Goal: Task Accomplishment & Management: Manage account settings

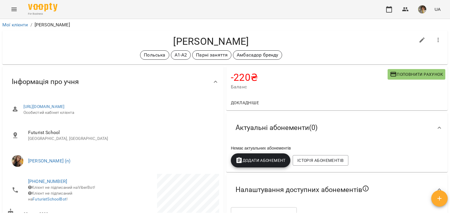
click at [14, 24] on link "Мої клієнти" at bounding box center [15, 25] width 26 height 6
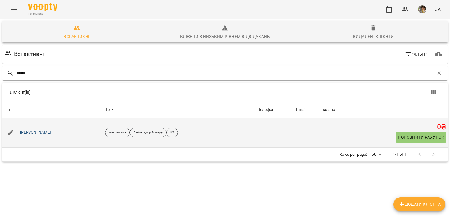
type input "******"
click at [32, 132] on link "[PERSON_NAME]" at bounding box center [35, 133] width 31 height 6
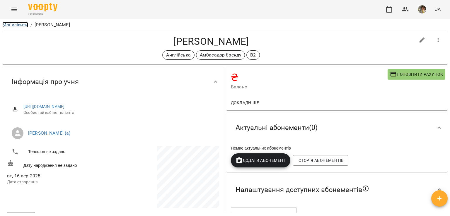
click at [17, 24] on link "Мої клієнти" at bounding box center [15, 25] width 26 height 6
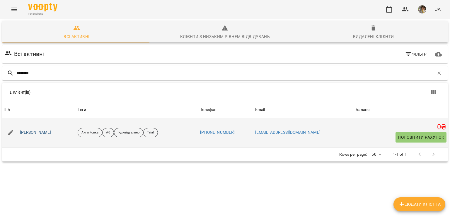
type input "********"
click at [41, 133] on link "Даниїл Легкодух" at bounding box center [35, 133] width 31 height 6
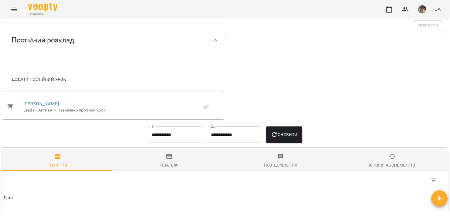
scroll to position [134, 0]
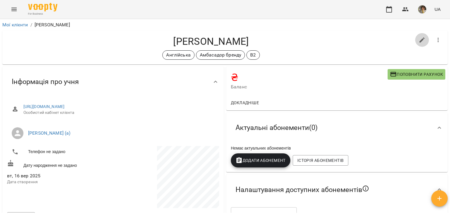
click at [419, 43] on icon "button" at bounding box center [422, 40] width 7 height 7
select select "**"
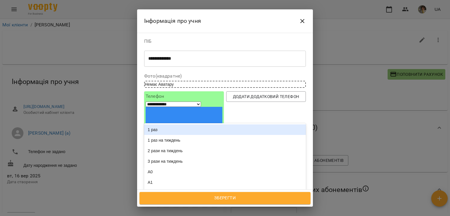
click at [249, 215] on div "Англійська Амбасадор бренду В2" at bounding box center [214, 220] width 140 height 10
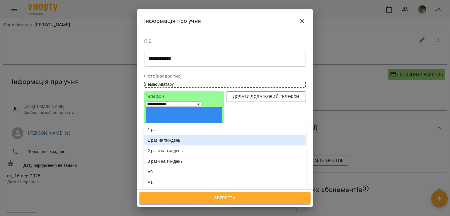
click at [198, 135] on div "1 раз на тиждень" at bounding box center [225, 140] width 162 height 11
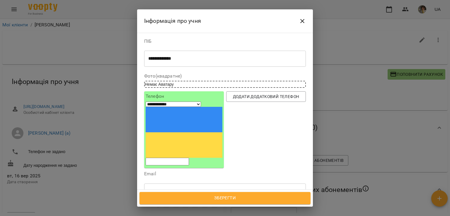
click at [199, 195] on span "Зберегти" at bounding box center [225, 199] width 158 height 8
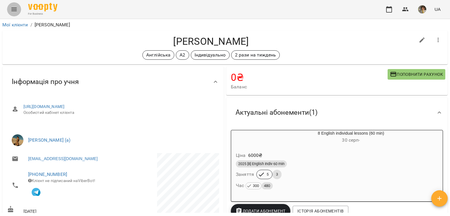
click at [14, 14] on button "Menu" at bounding box center [14, 9] width 14 height 14
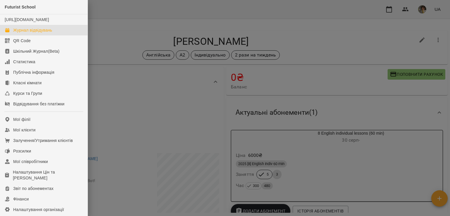
click at [31, 33] on div "Журнал відвідувань" at bounding box center [32, 30] width 39 height 6
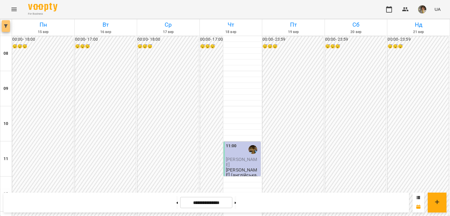
click at [7, 30] on button "button" at bounding box center [6, 26] width 8 height 12
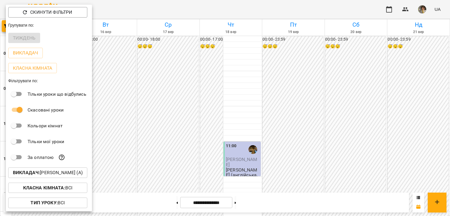
click at [44, 176] on p "Викладач : Наливайко Максим (а)" at bounding box center [48, 172] width 70 height 7
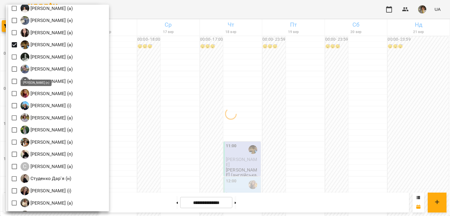
scroll to position [723, 0]
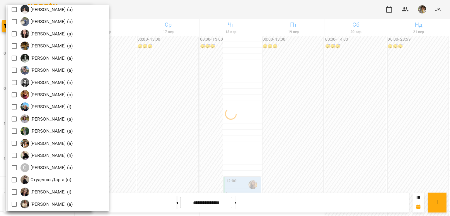
click at [191, 103] on div at bounding box center [225, 108] width 450 height 216
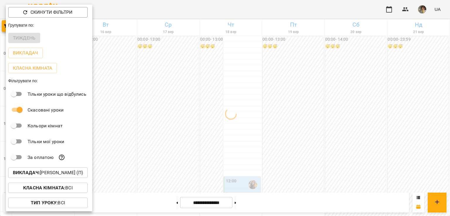
click at [191, 103] on div at bounding box center [225, 108] width 450 height 216
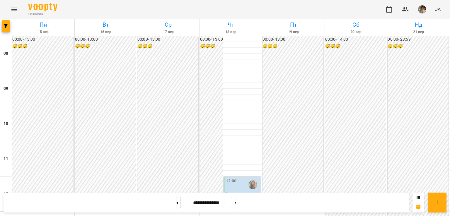
scroll to position [288, 0]
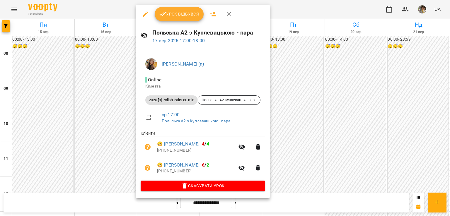
click at [181, 12] on span "Урок відбувся" at bounding box center [179, 14] width 40 height 7
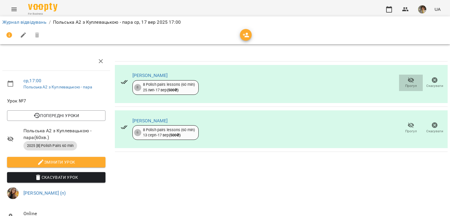
click at [408, 79] on icon "button" at bounding box center [411, 80] width 7 height 7
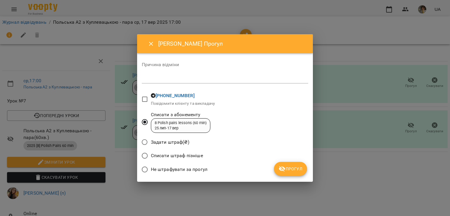
click at [295, 168] on span "Прогул" at bounding box center [291, 169] width 24 height 7
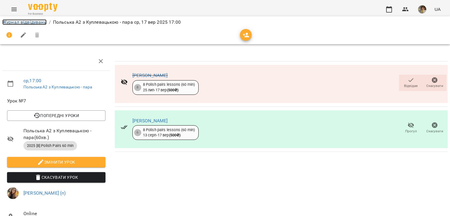
click at [23, 24] on link "Журнал відвідувань" at bounding box center [24, 22] width 44 height 6
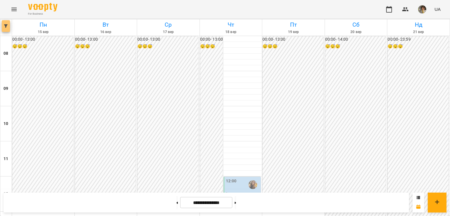
click at [5, 25] on icon "button" at bounding box center [6, 26] width 4 height 4
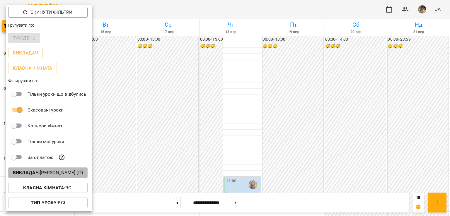
click at [50, 171] on p "Викладач : Куплевацька Олександра Іванівна (п)" at bounding box center [48, 172] width 70 height 7
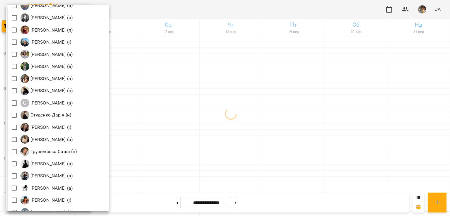
scroll to position [845, 0]
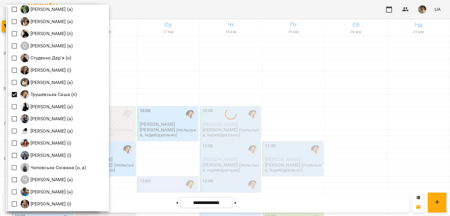
click at [246, 98] on div at bounding box center [225, 108] width 450 height 216
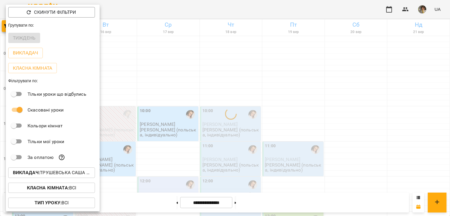
click at [246, 98] on div at bounding box center [225, 108] width 450 height 216
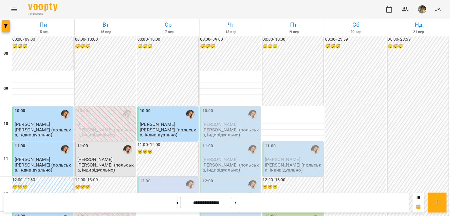
scroll to position [114, 0]
click at [172, 178] on div "12:00" at bounding box center [168, 184] width 57 height 13
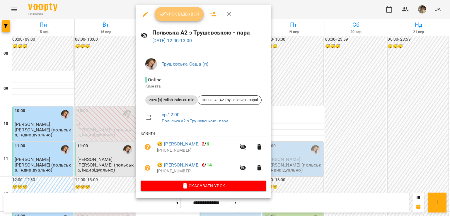
click at [181, 18] on button "Урок відбувся" at bounding box center [179, 14] width 49 height 14
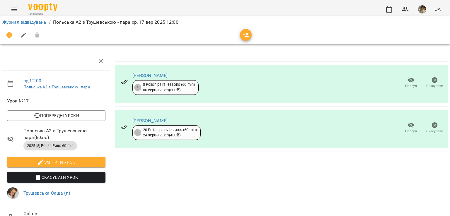
click at [408, 128] on icon "button" at bounding box center [411, 125] width 7 height 7
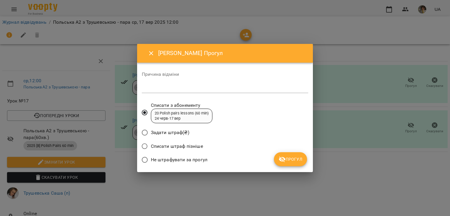
click at [299, 164] on button "Прогул" at bounding box center [290, 159] width 33 height 14
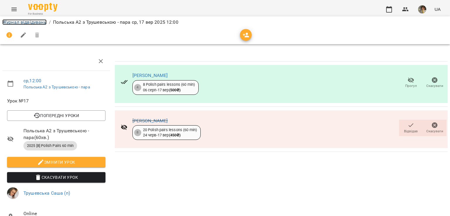
click at [25, 24] on link "Журнал відвідувань" at bounding box center [24, 22] width 44 height 6
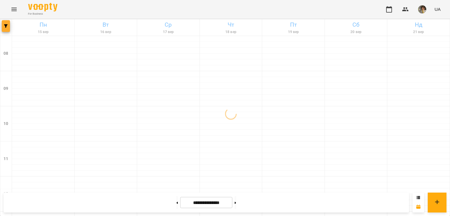
click at [6, 27] on icon "button" at bounding box center [6, 26] width 4 height 4
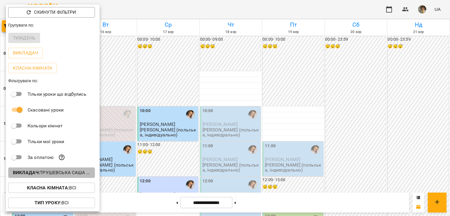
click at [43, 178] on button "Викладач : Трушевська Саша (п)" at bounding box center [51, 173] width 87 height 11
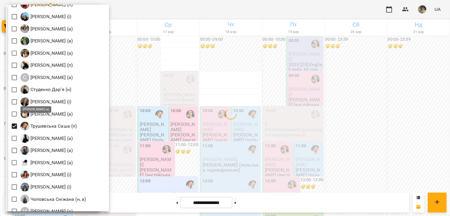
scroll to position [843, 0]
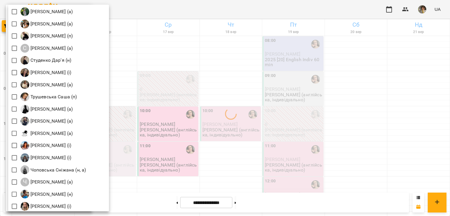
click at [234, 108] on div at bounding box center [225, 108] width 450 height 216
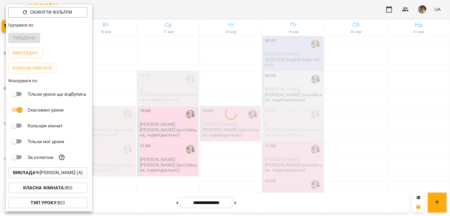
click at [234, 108] on div at bounding box center [225, 108] width 450 height 216
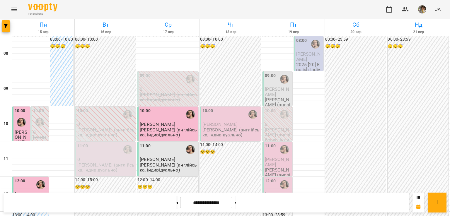
scroll to position [181, 0]
click at [7, 26] on icon "button" at bounding box center [6, 26] width 4 height 4
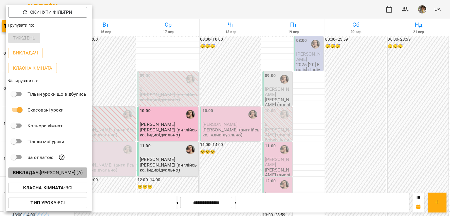
click at [56, 170] on p "Викладач : Крикун Анна (а)" at bounding box center [48, 172] width 70 height 7
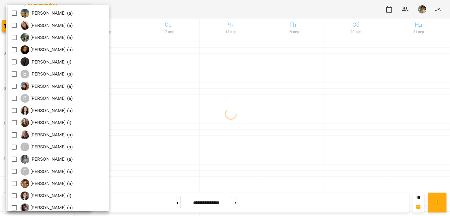
scroll to position [168, 0]
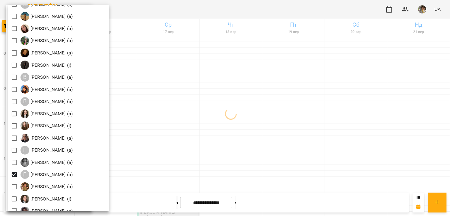
click at [187, 119] on div at bounding box center [225, 108] width 450 height 216
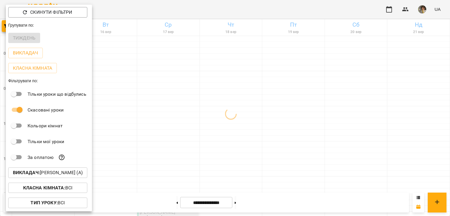
click at [187, 119] on div at bounding box center [225, 108] width 450 height 216
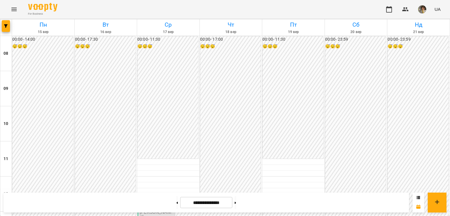
scroll to position [340, 0]
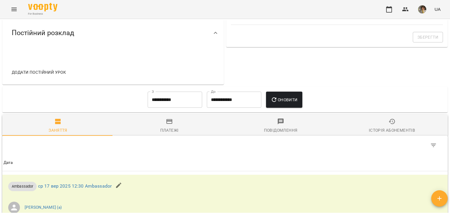
scroll to position [225, 0]
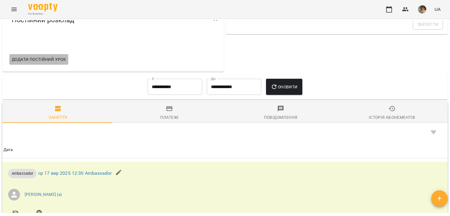
click at [42, 58] on span "Додати постійний урок" at bounding box center [39, 59] width 54 height 7
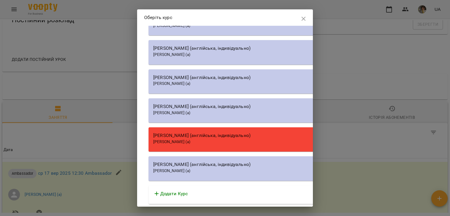
scroll to position [7038, 0]
click at [182, 196] on p "Додати Курс" at bounding box center [174, 193] width 28 height 7
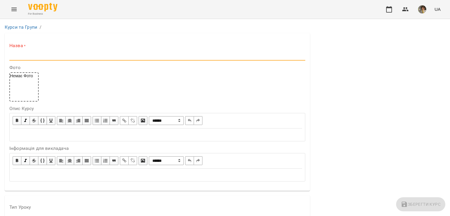
click at [74, 54] on input "text" at bounding box center [157, 55] width 296 height 9
paste input "**********"
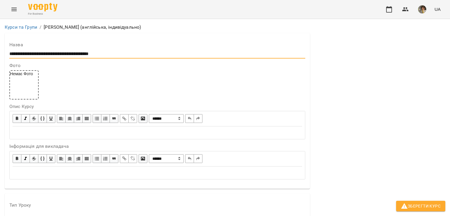
scroll to position [144, 0]
type input "**********"
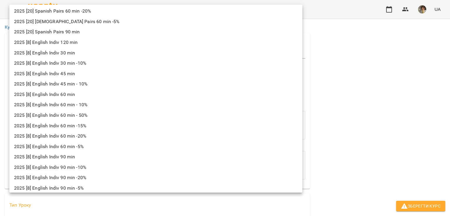
scroll to position [765, 0]
click at [73, 96] on li "2025 [8] English Indiv 60 min" at bounding box center [155, 95] width 293 height 11
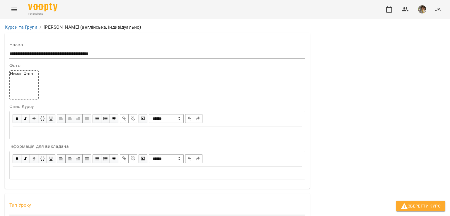
type input "**********"
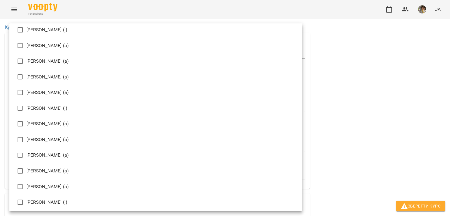
scroll to position [266, 0]
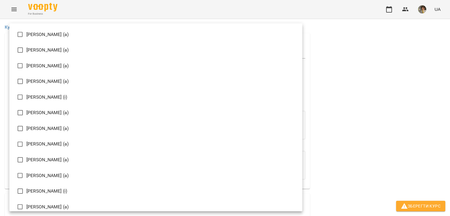
type input "**********"
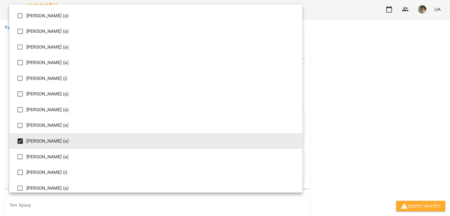
click at [365, 160] on div at bounding box center [225, 108] width 450 height 216
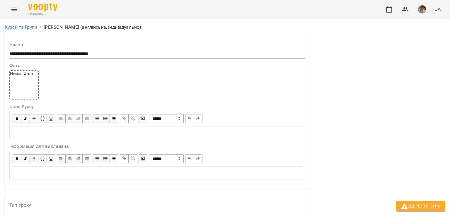
scroll to position [428, 0]
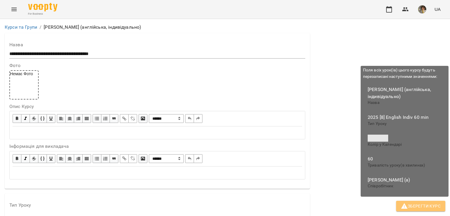
click at [418, 203] on span "Зберегти Курс" at bounding box center [421, 206] width 40 height 7
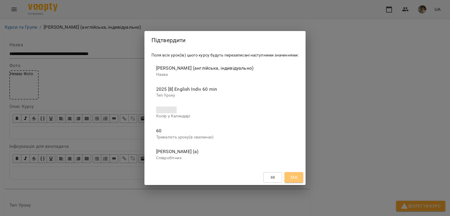
click at [291, 174] on span "Так" at bounding box center [294, 177] width 8 height 7
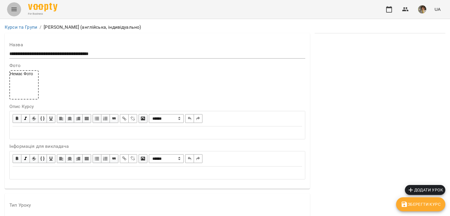
click at [17, 14] on button "Menu" at bounding box center [14, 9] width 14 height 14
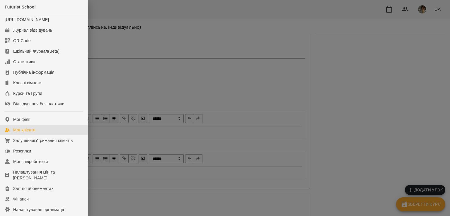
click at [30, 133] on div "Мої клієнти" at bounding box center [24, 130] width 22 height 6
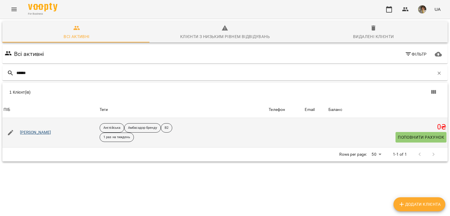
type input "******"
click at [29, 134] on link "[PERSON_NAME]" at bounding box center [35, 133] width 31 height 6
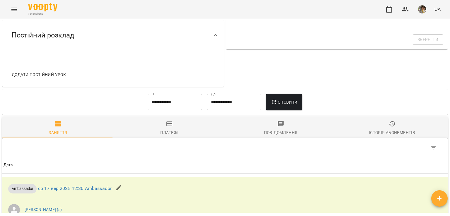
scroll to position [211, 0]
click at [91, 148] on div "Table Toolbar" at bounding box center [224, 146] width 445 height 19
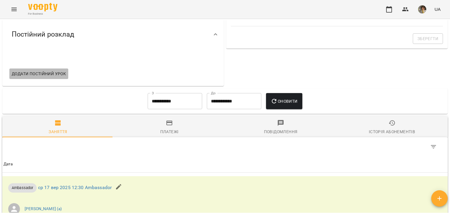
click at [43, 69] on button "Додати постійний урок" at bounding box center [38, 74] width 59 height 11
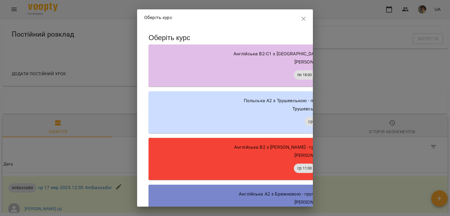
scroll to position [7067, 0]
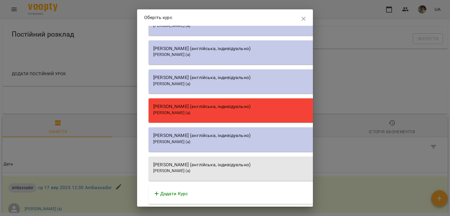
click at [202, 168] on div "[PERSON_NAME] (а)" at bounding box center [315, 171] width 325 height 6
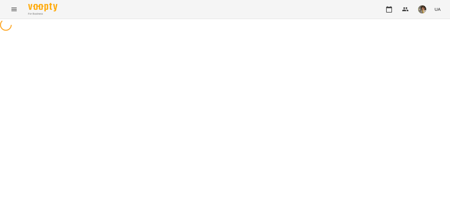
select select "**********"
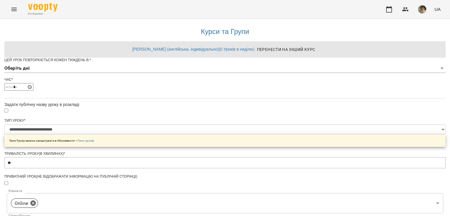
click at [166, 79] on body "**********" at bounding box center [225, 189] width 450 height 378
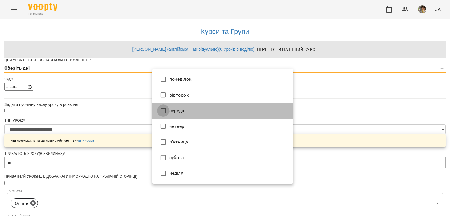
type input "*"
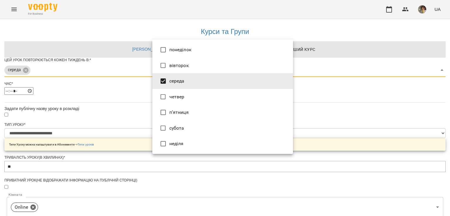
click at [121, 114] on div at bounding box center [225, 108] width 450 height 216
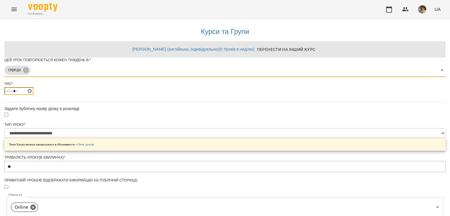
click at [33, 95] on input "*****" at bounding box center [18, 91] width 29 height 8
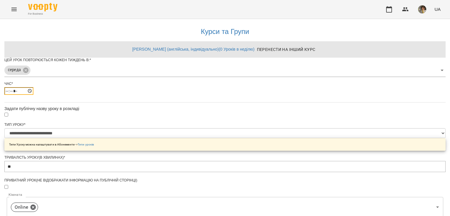
type input "*****"
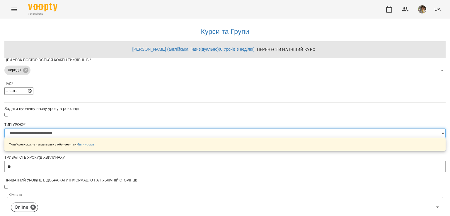
click at [178, 138] on select "**********" at bounding box center [224, 133] width 441 height 10
select select "**********"
click at [152, 138] on select "**********" at bounding box center [224, 133] width 441 height 10
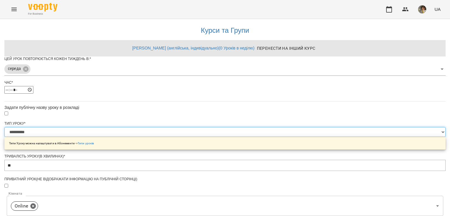
scroll to position [206, 0]
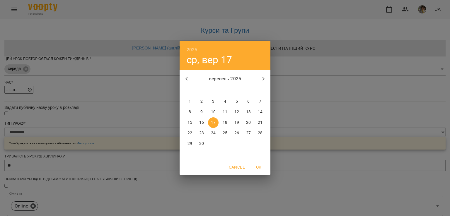
click at [190, 129] on button "22" at bounding box center [190, 133] width 11 height 11
type input "**********"
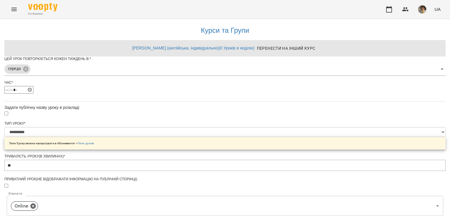
scroll to position [222, 0]
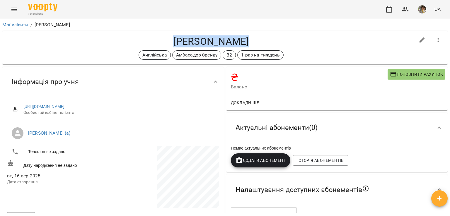
drag, startPoint x: 249, startPoint y: 37, endPoint x: 159, endPoint y: 45, distance: 89.5
click at [159, 45] on h4 "[PERSON_NAME]" at bounding box center [211, 41] width 408 height 12
copy h4 "[PERSON_NAME]"
